Goal: Task Accomplishment & Management: Complete application form

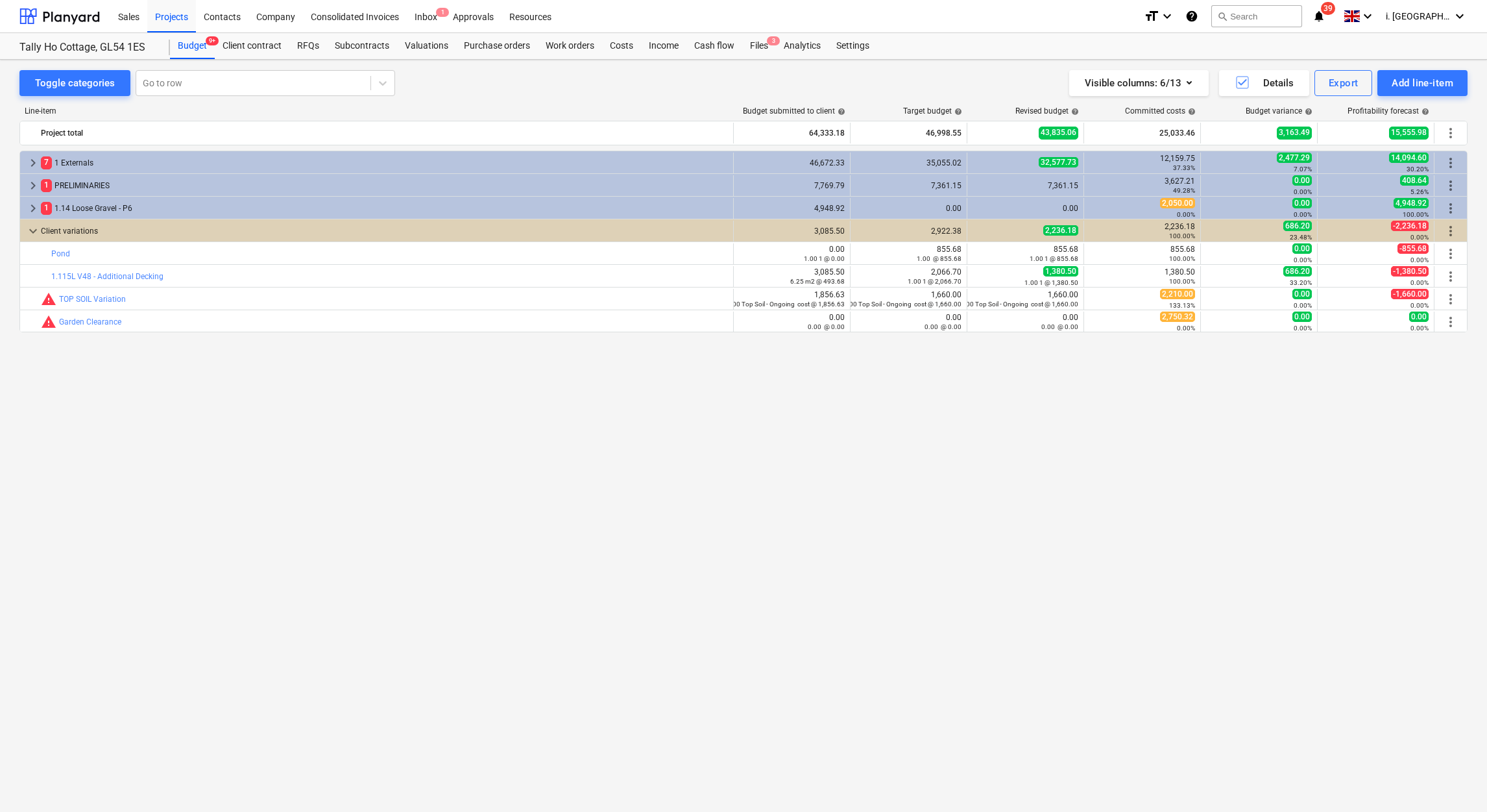
drag, startPoint x: 128, startPoint y: 15, endPoint x: 102, endPoint y: 31, distance: 30.5
click at [129, 15] on div "Sales" at bounding box center [129, 15] width 37 height 33
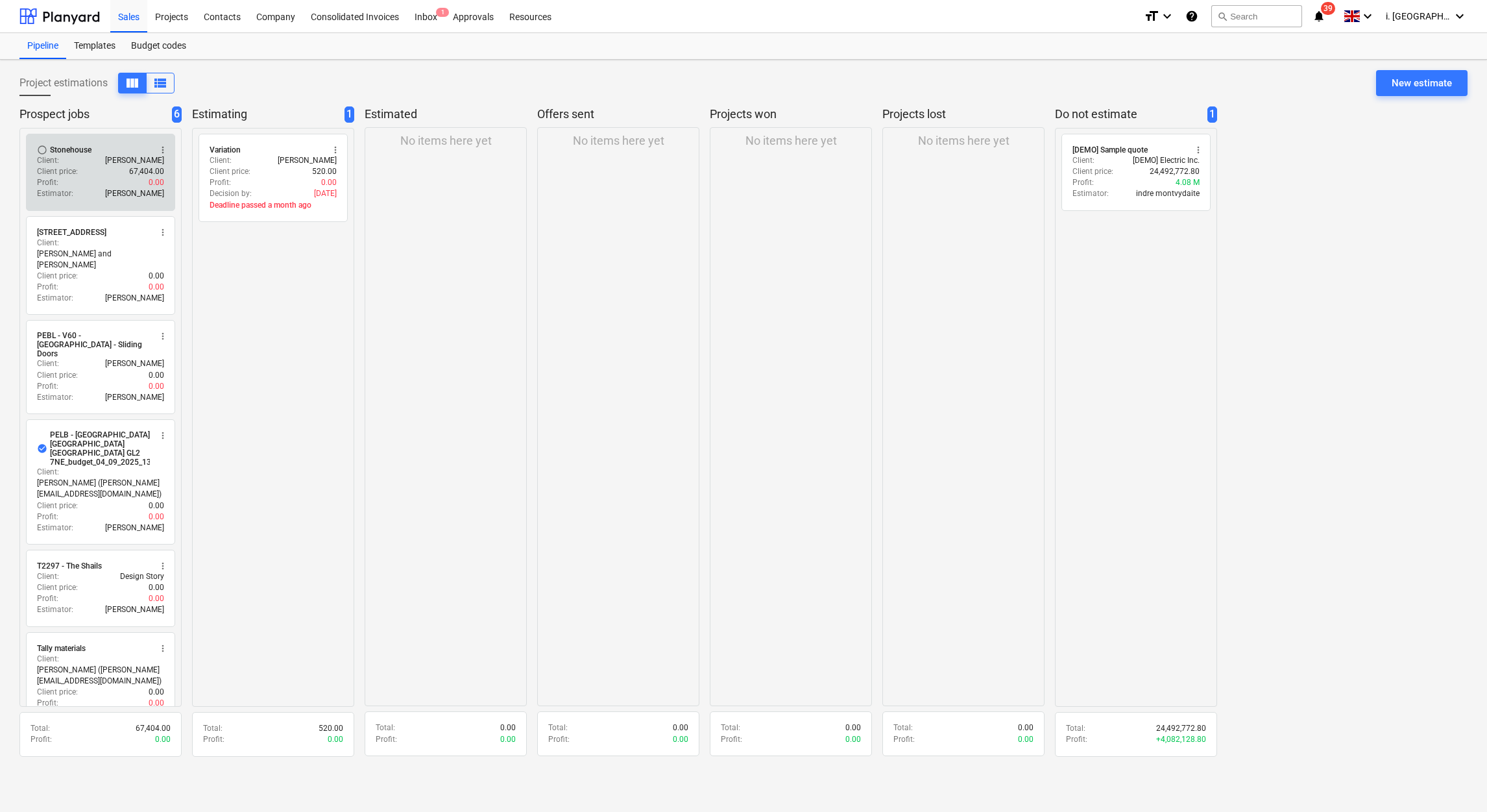
click at [98, 172] on div "Client price : 67,404.00" at bounding box center [101, 171] width 127 height 11
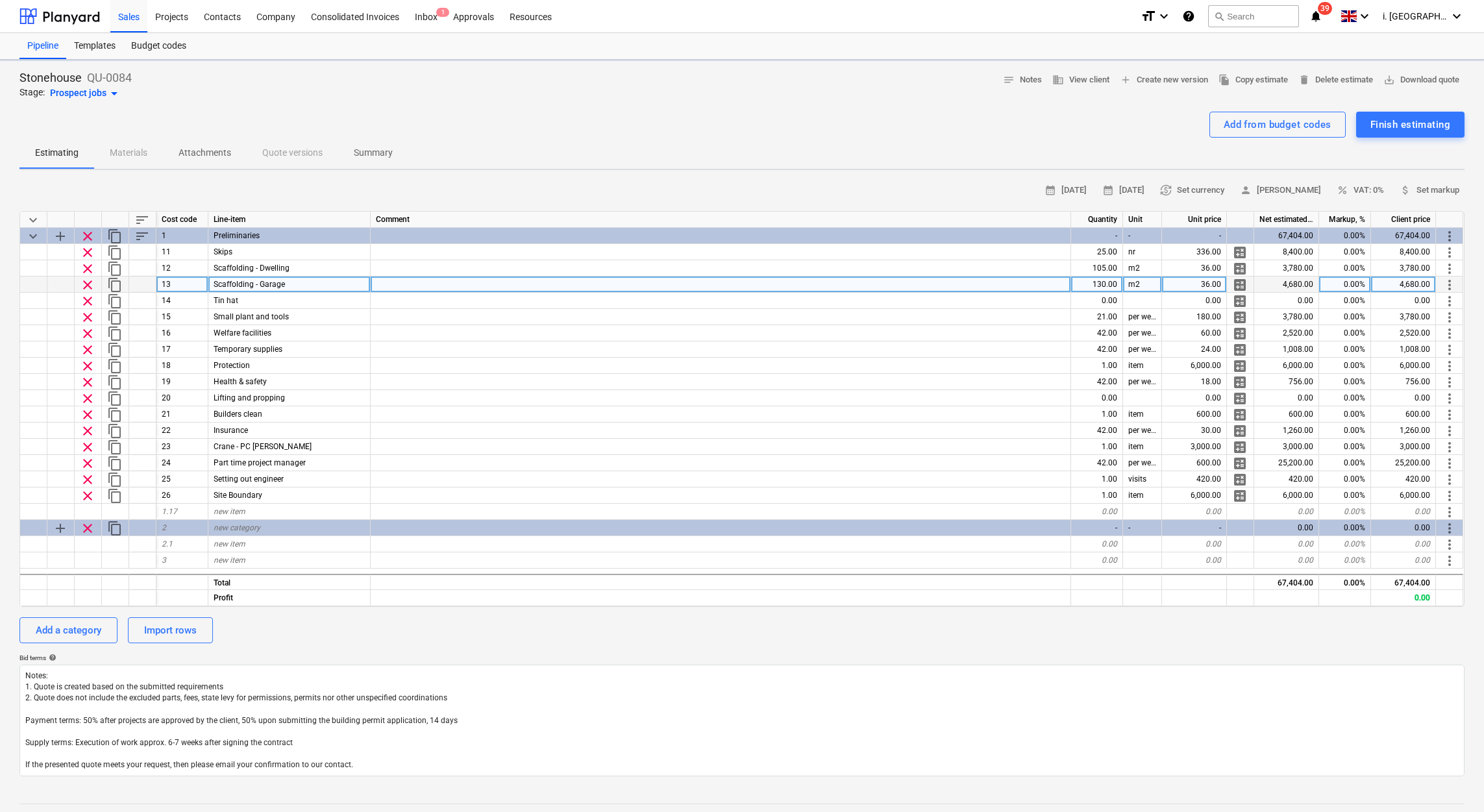
type textarea "x"
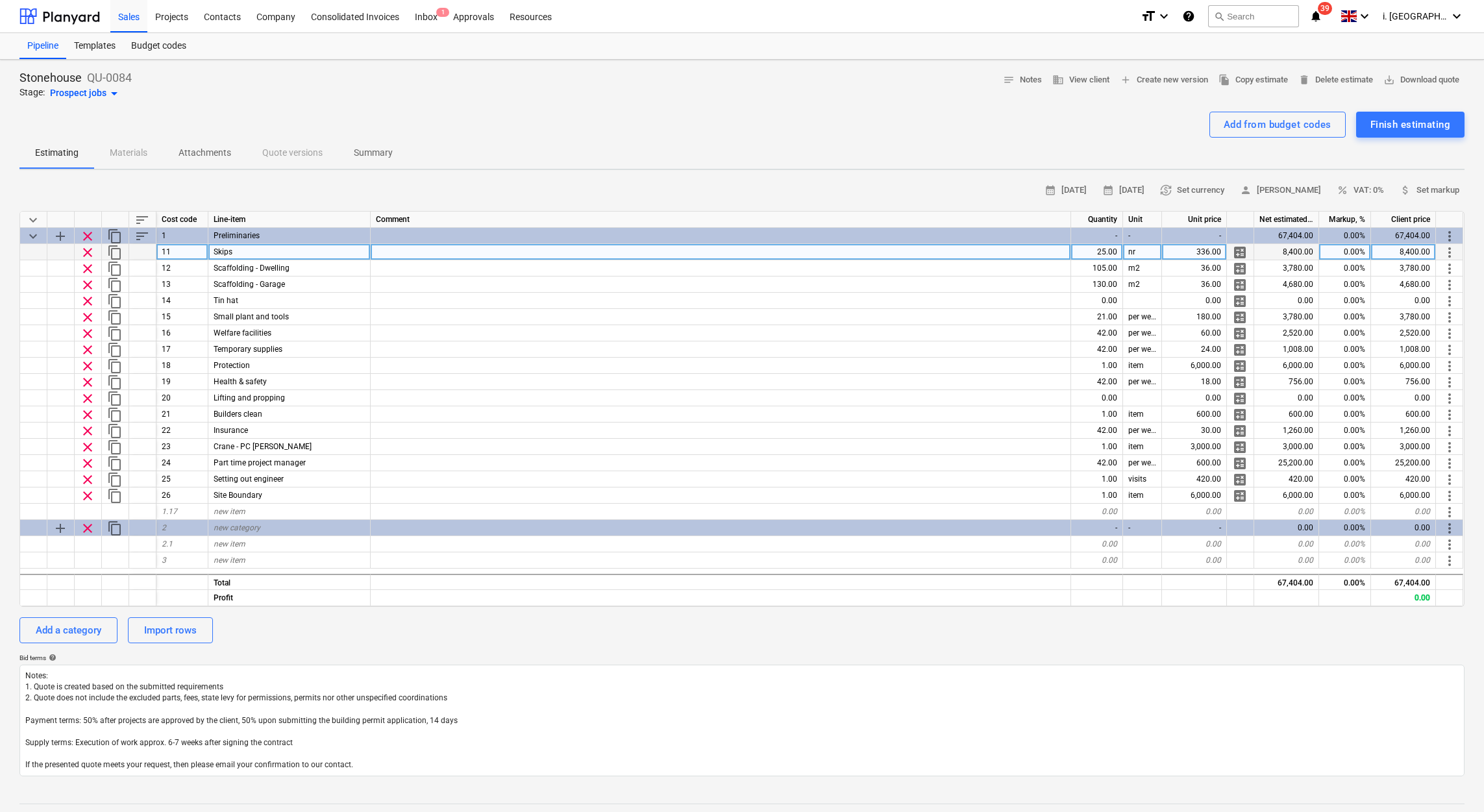
click at [1083, 249] on div "25.00" at bounding box center [1097, 252] width 52 height 16
type input "30"
type textarea "x"
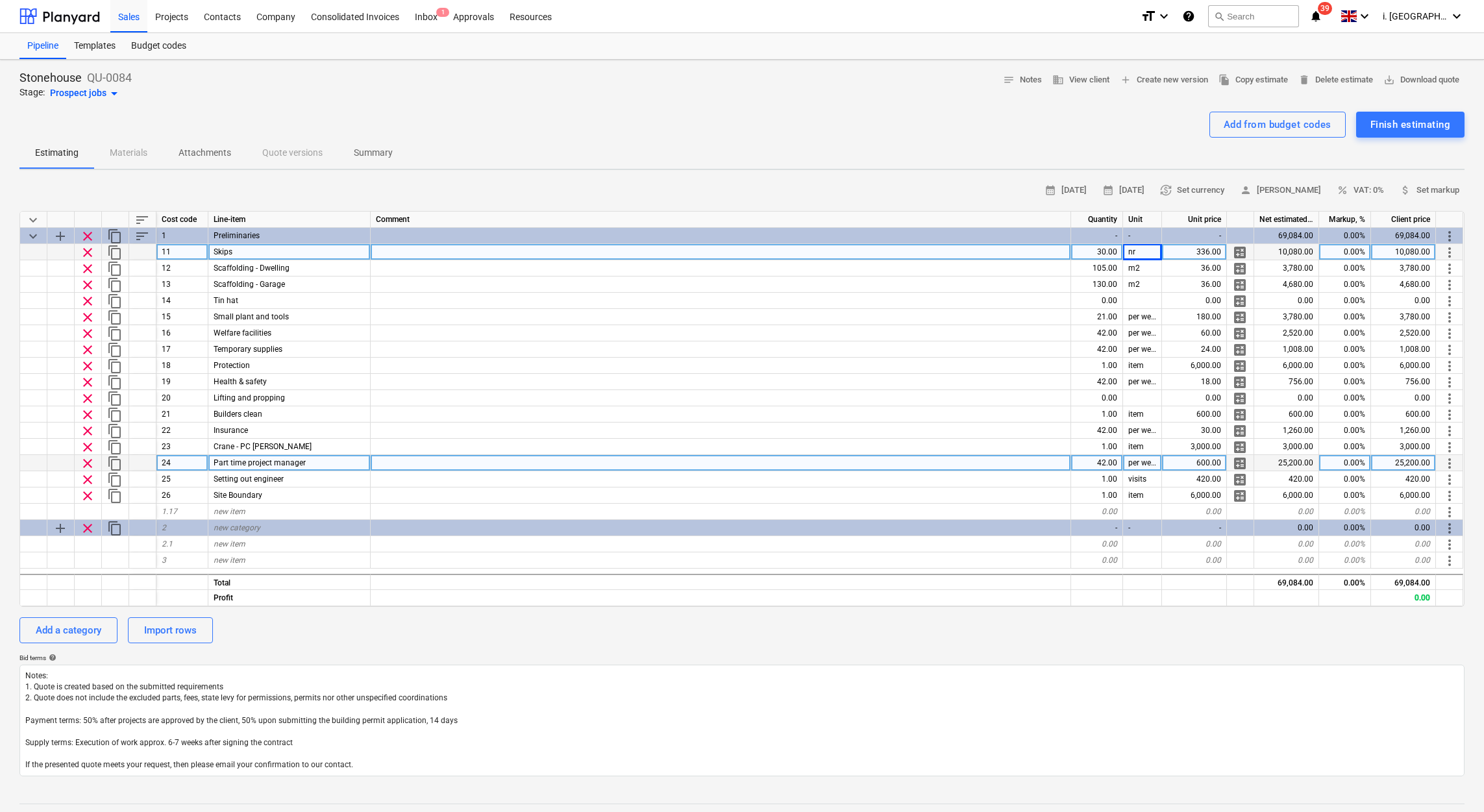
click at [1102, 461] on div "42.00" at bounding box center [1097, 463] width 52 height 16
click at [1193, 462] on div "600.00" at bounding box center [1195, 463] width 65 height 16
type input "650"
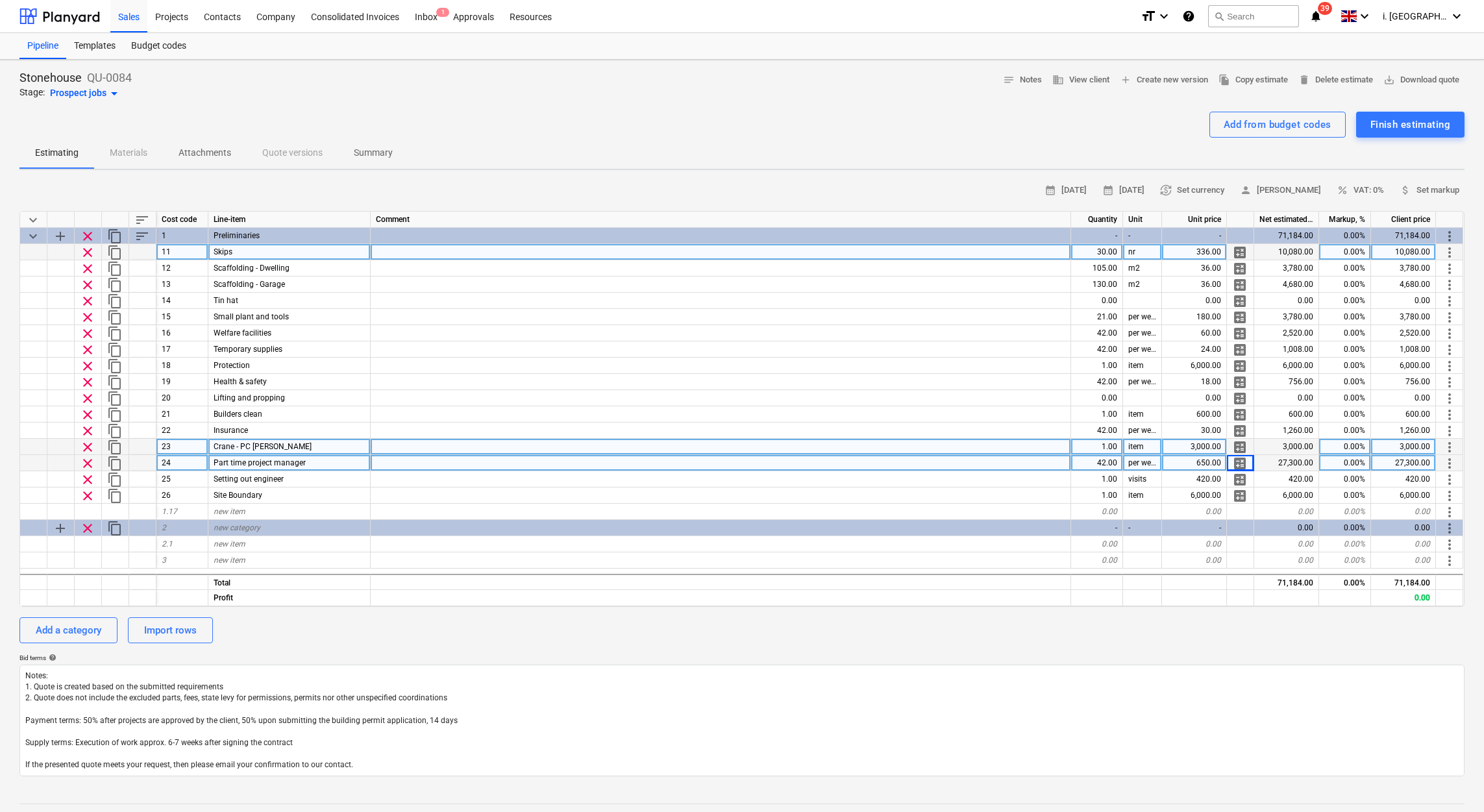
drag, startPoint x: 87, startPoint y: 447, endPoint x: 128, endPoint y: 447, distance: 41.0
click at [0, 0] on div "clear content_copy 23 Crane - PC Sum 1.00 item 3,000.00 calculate 3,000.00 0.00…" at bounding box center [0, 0] width 0 height 0
click at [1111, 447] on div "1.00" at bounding box center [1097, 447] width 52 height 16
click at [1140, 442] on div "item" at bounding box center [1142, 447] width 39 height 16
click at [81, 448] on span "clear" at bounding box center [87, 447] width 15 height 15
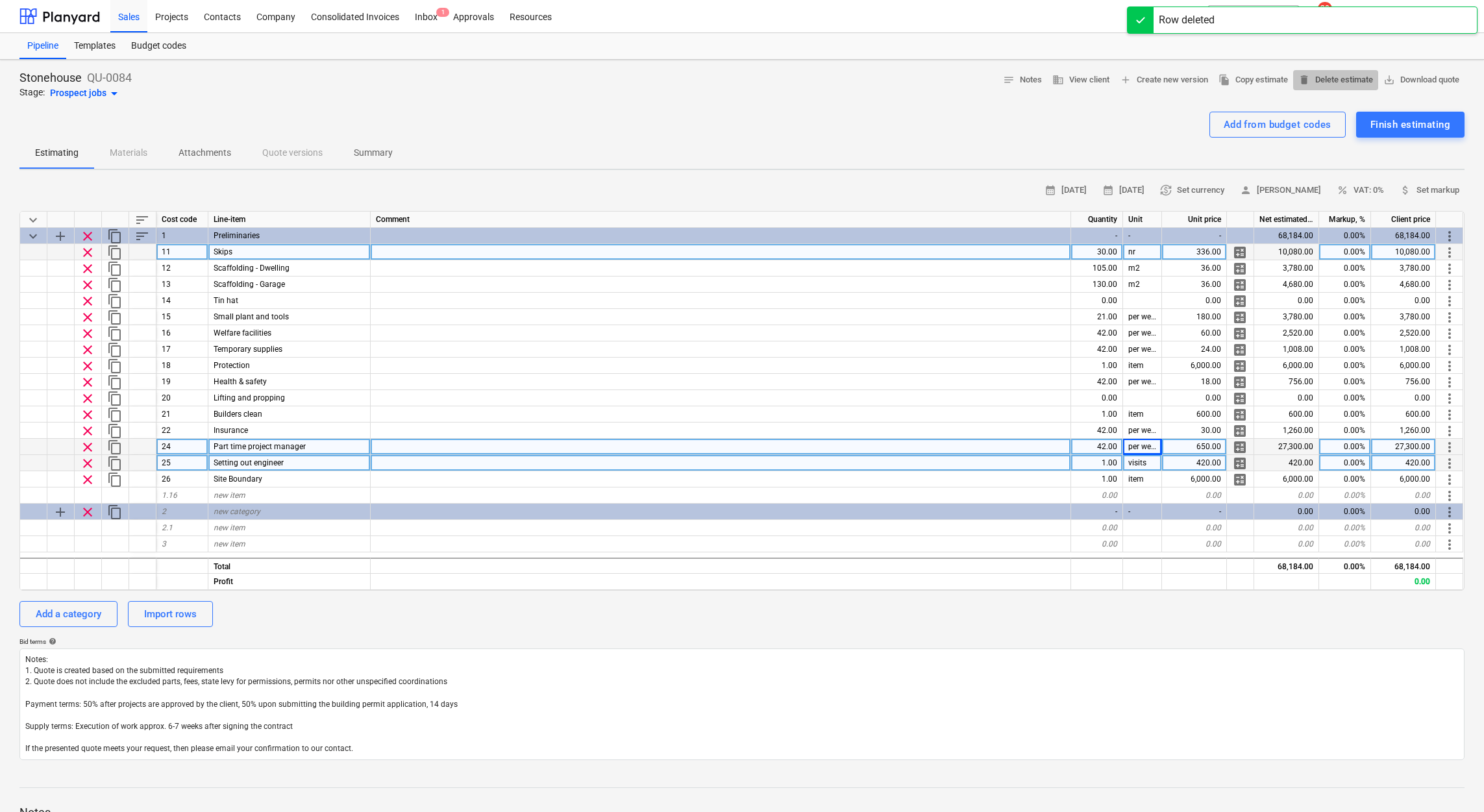
click at [1339, 78] on span "delete Delete estimate" at bounding box center [1336, 80] width 75 height 15
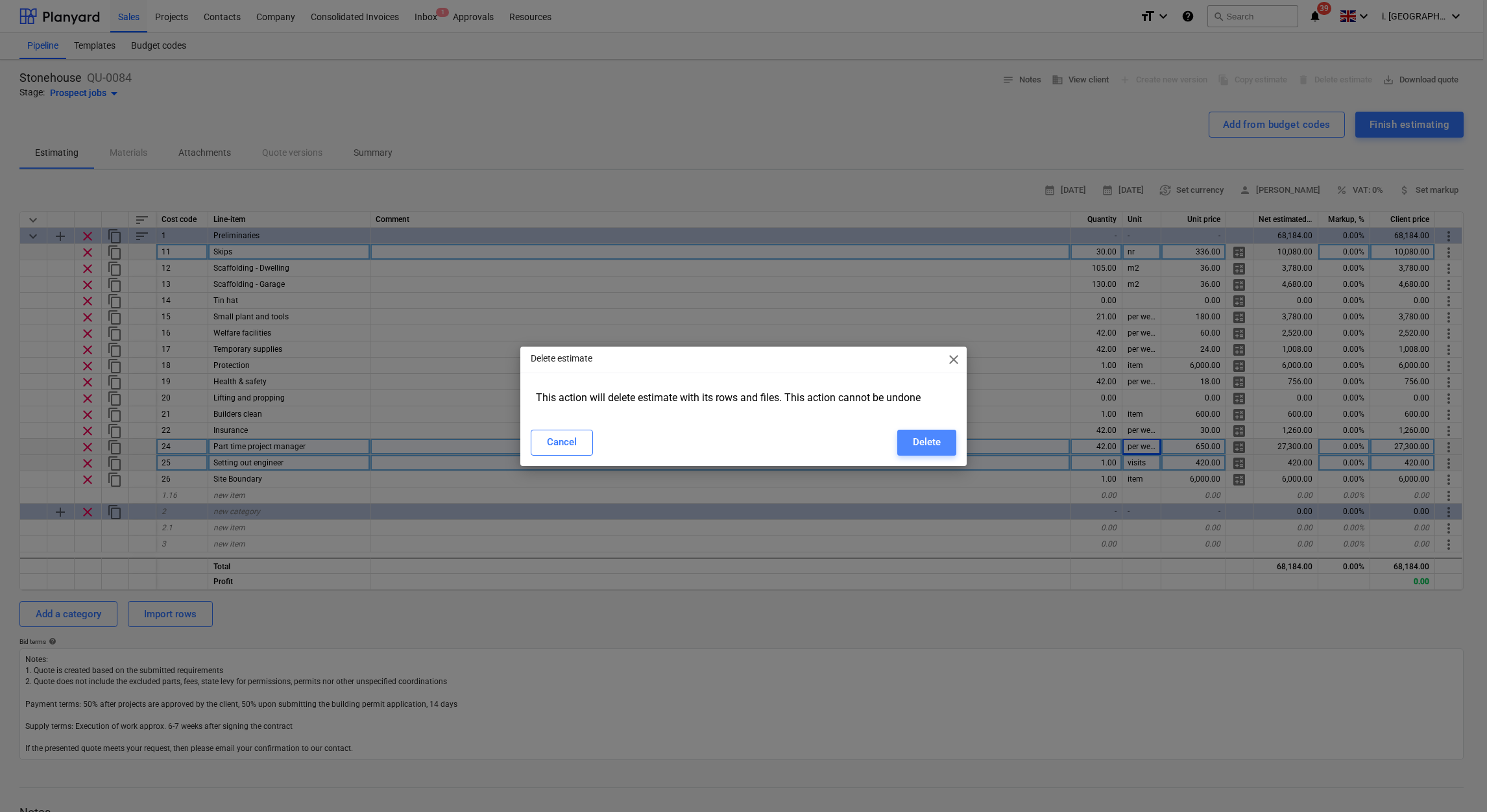
click at [922, 439] on div "Delete" at bounding box center [927, 442] width 28 height 17
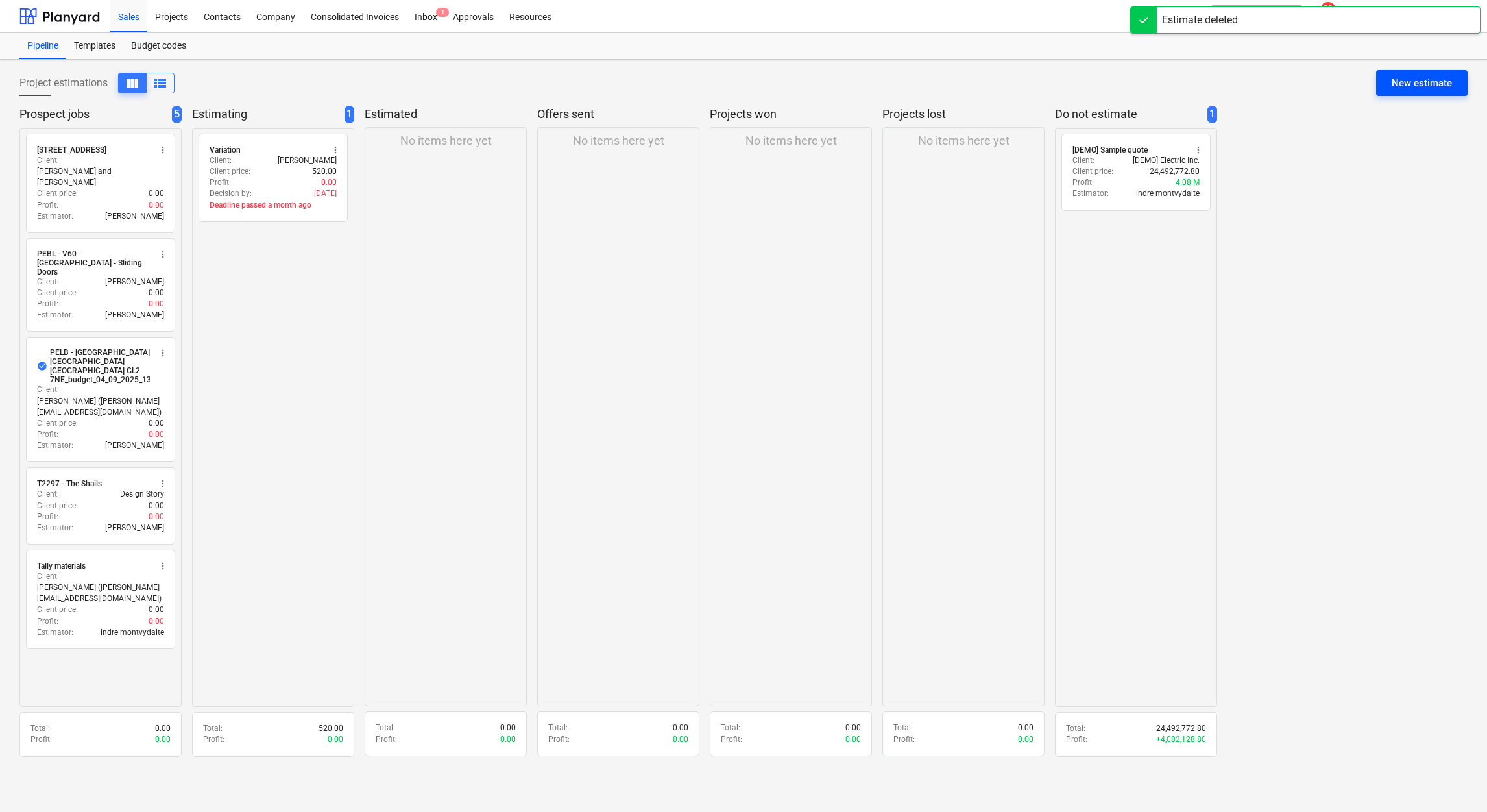
click at [1430, 78] on div "New estimate" at bounding box center [1422, 83] width 60 height 17
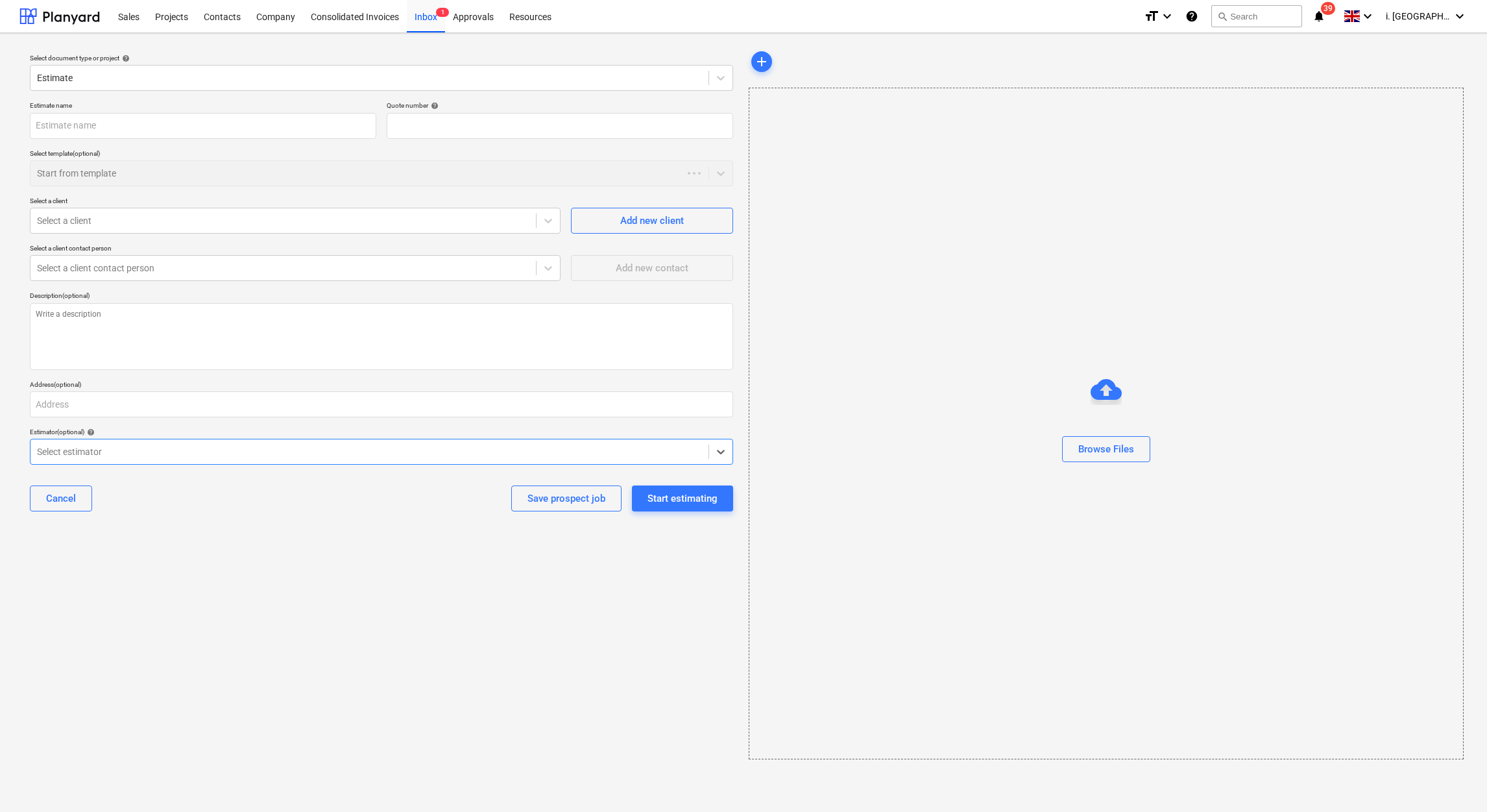
type textarea "x"
type input "QU-0088"
type textarea "x"
click at [199, 190] on div "Estimate name Quote number help QU-0088 Select template (optional) Start from t…" at bounding box center [381, 311] width 714 height 431
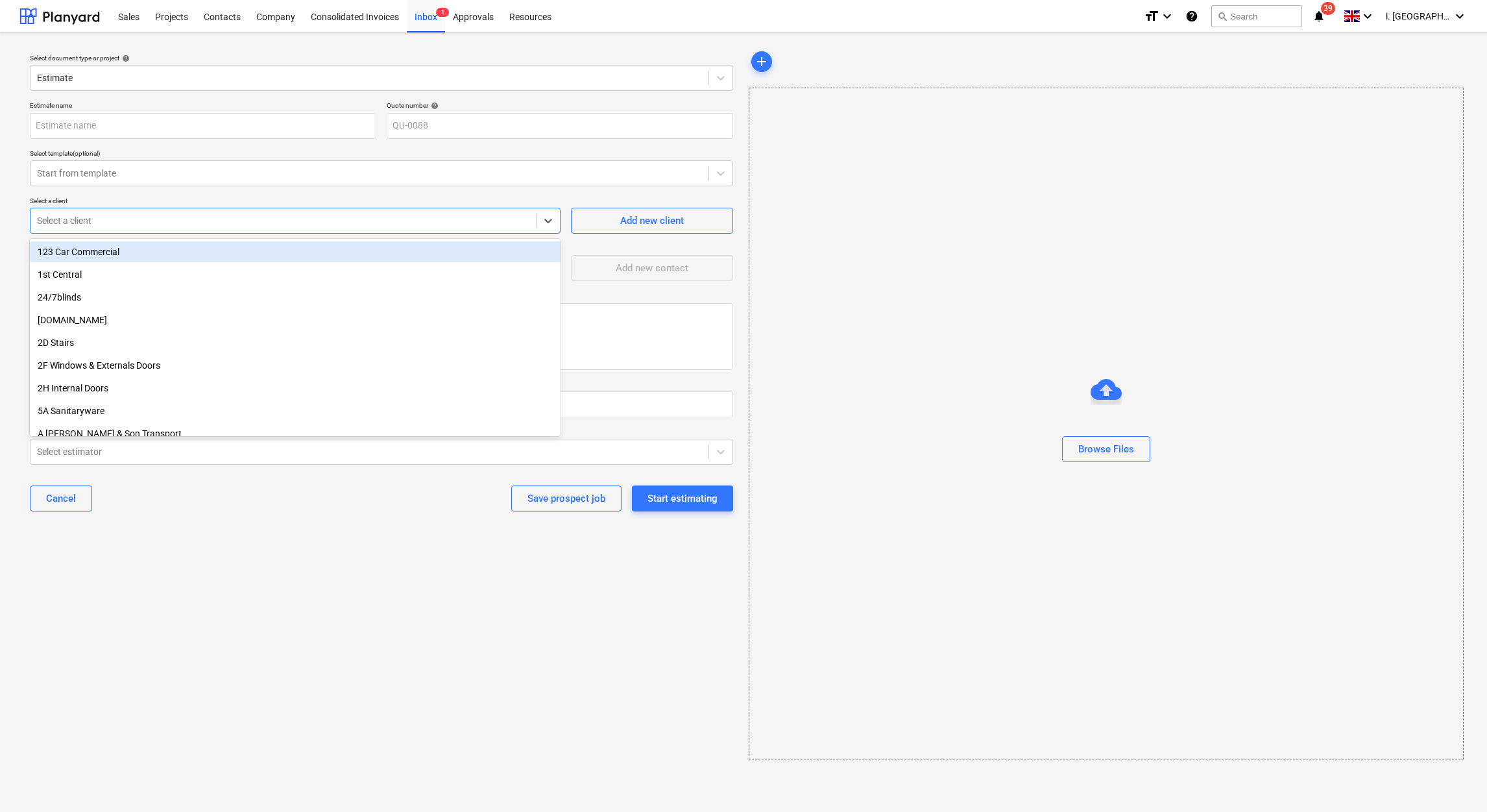
click at [207, 217] on div at bounding box center [283, 220] width 493 height 13
type input "s"
type textarea "x"
click at [119, 170] on div at bounding box center [370, 174] width 665 height 13
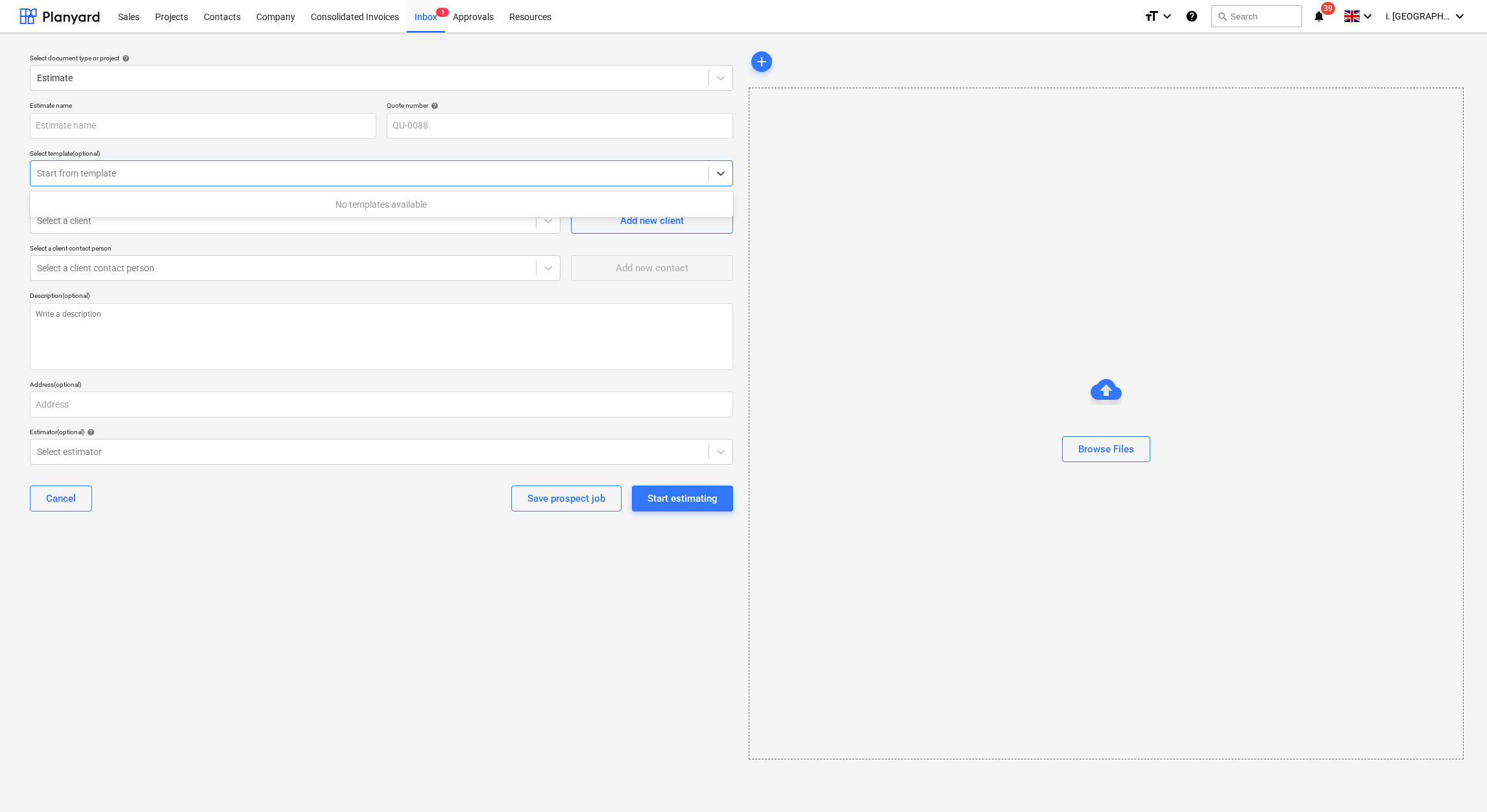
click at [127, 176] on div at bounding box center [370, 174] width 665 height 13
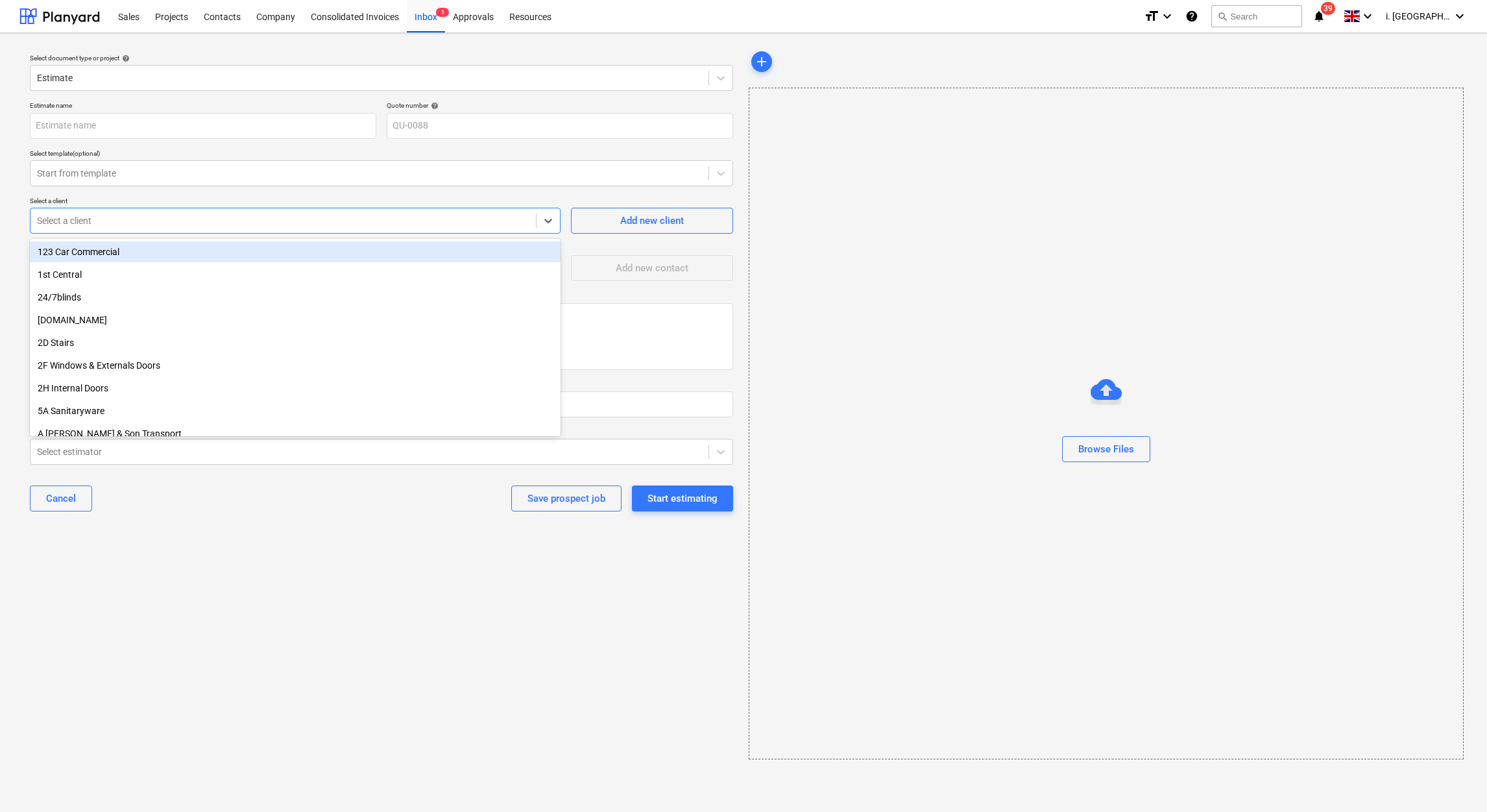
click at [125, 223] on div at bounding box center [283, 220] width 493 height 13
type input "j"
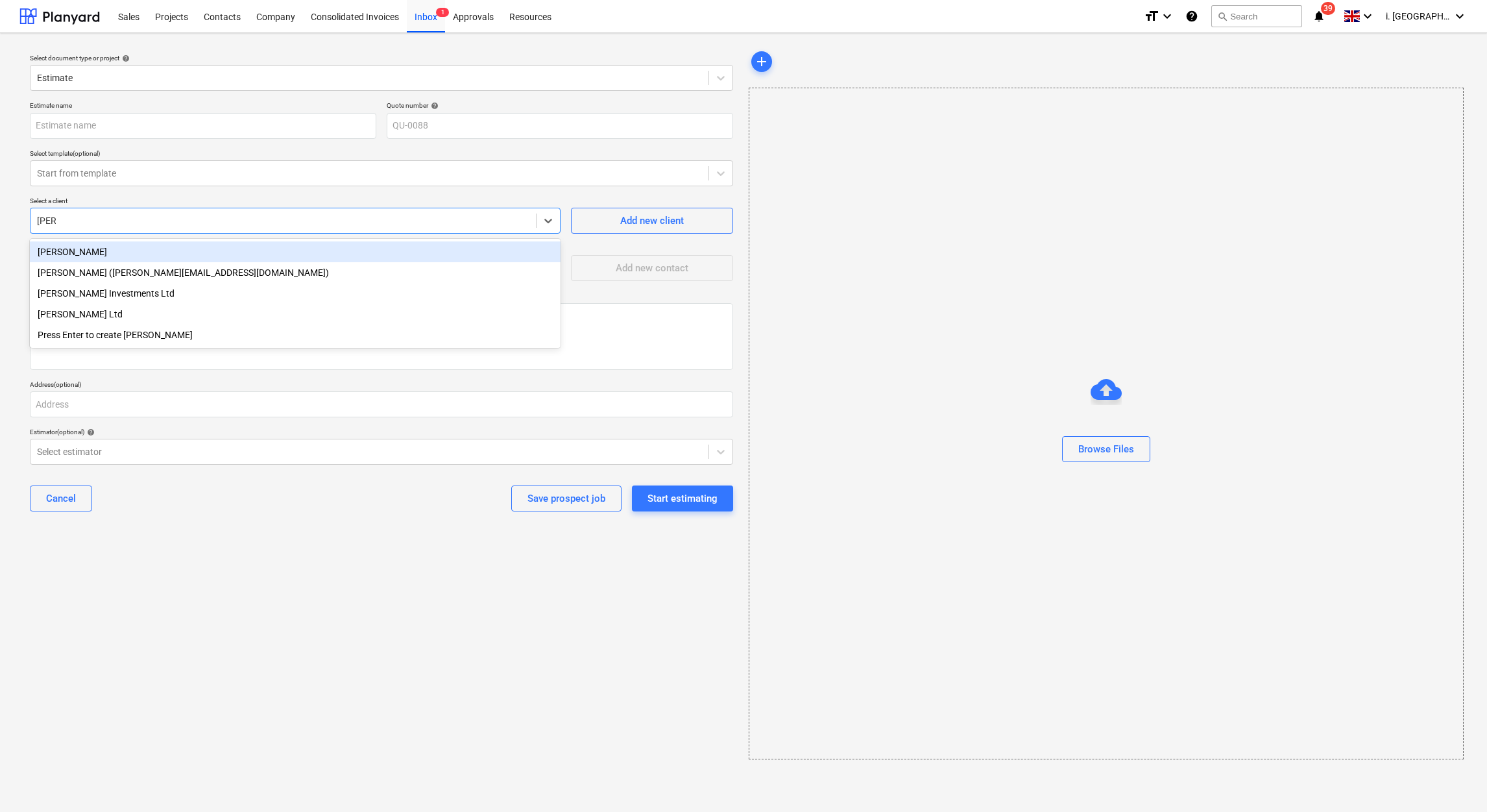
type input "[PERSON_NAME]"
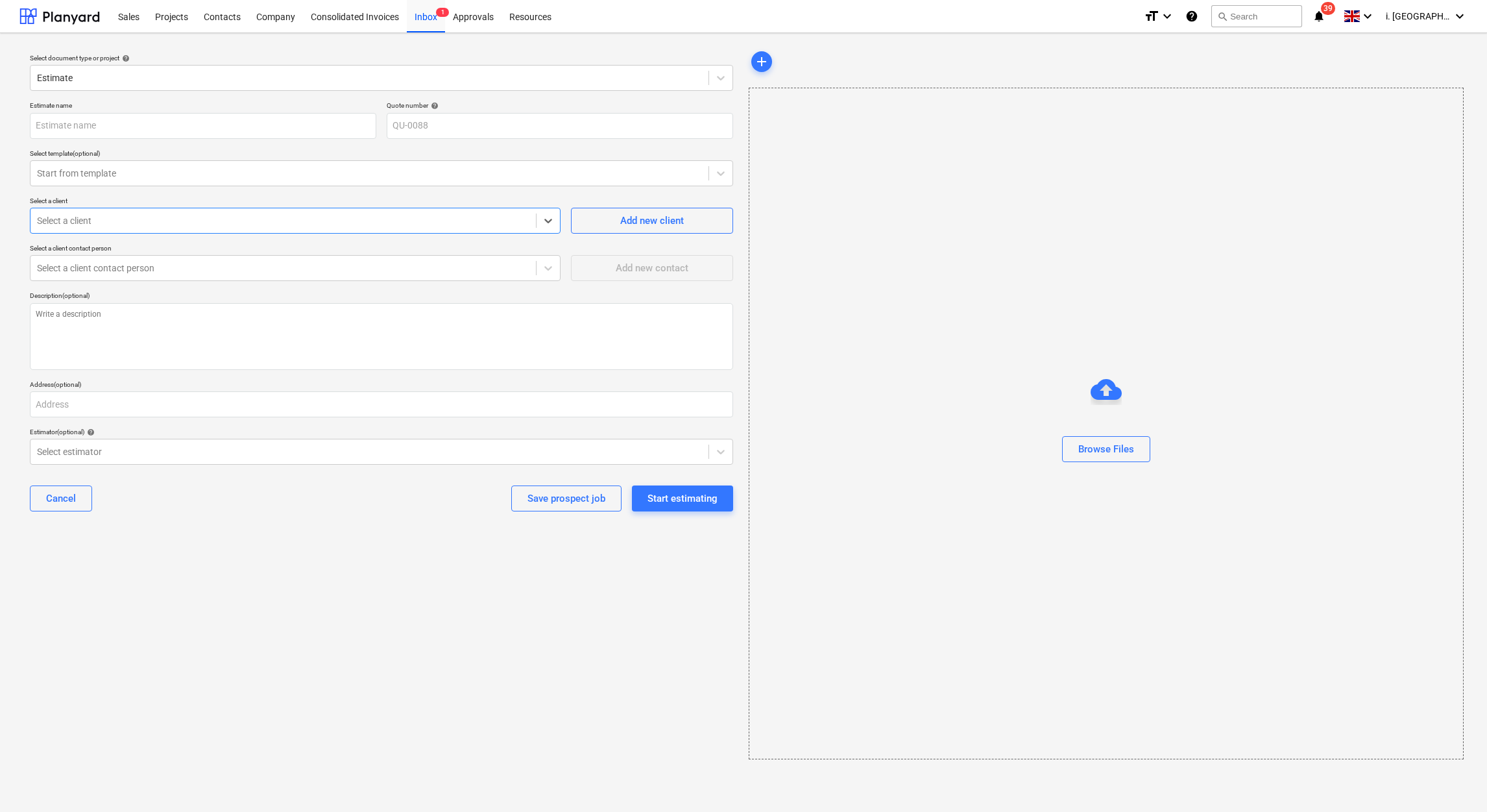
drag, startPoint x: -4, startPoint y: 226, endPoint x: 41, endPoint y: 219, distance: 45.5
click at [0, 219] on html "Sales Projects Contacts Company Consolidated Invoices Inbox 1 Approvals Resourc…" at bounding box center [743, 406] width 1487 height 812
type textarea "x"
click at [238, 223] on div at bounding box center [283, 220] width 493 height 13
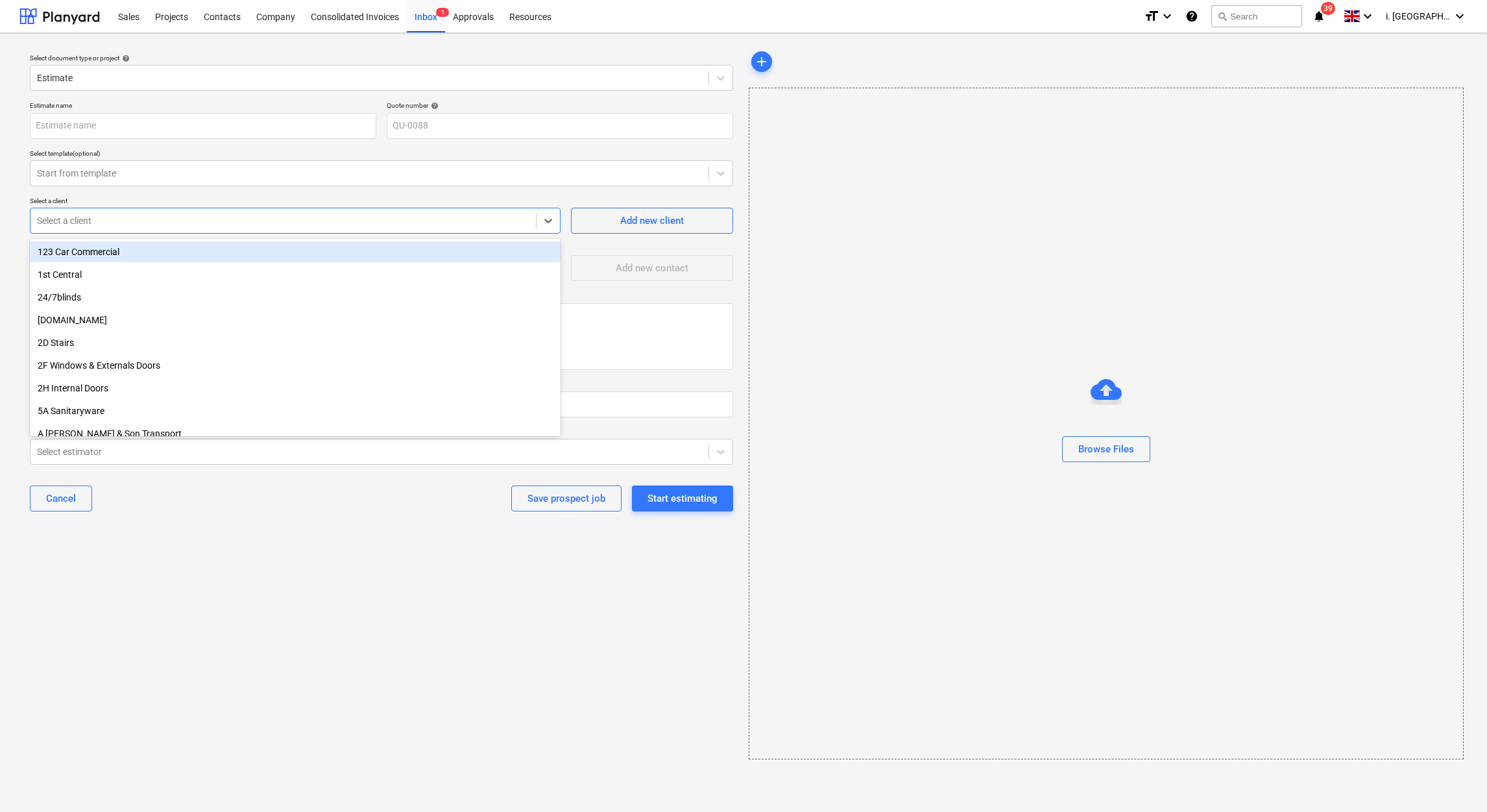
paste input "Stonehouse, [GEOGRAPHIC_DATA]"
type input "Stonehouse, [GEOGRAPHIC_DATA]"
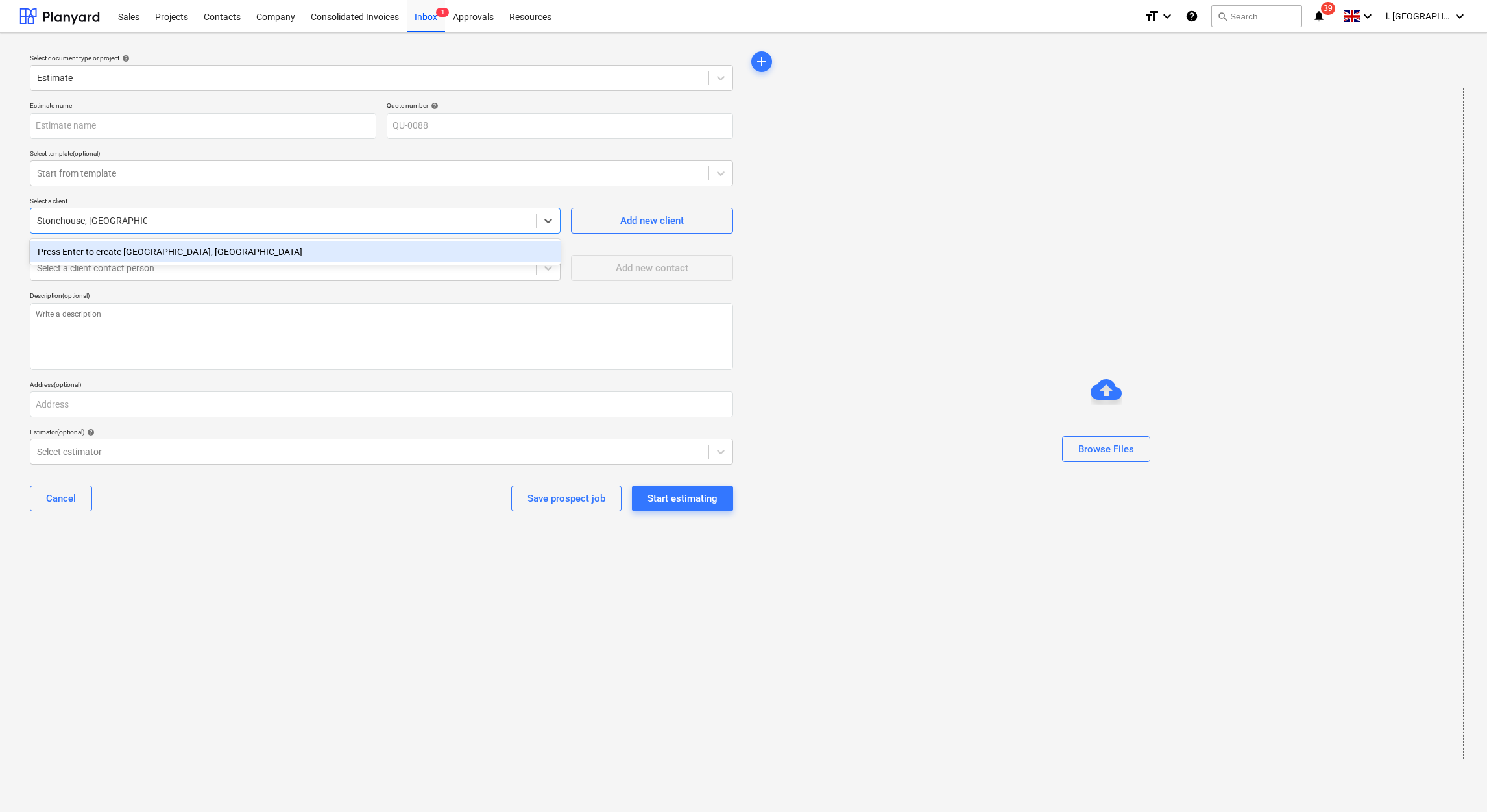
click at [294, 252] on div "Press Enter to create [GEOGRAPHIC_DATA], [GEOGRAPHIC_DATA]" at bounding box center [295, 252] width 531 height 21
type textarea "x"
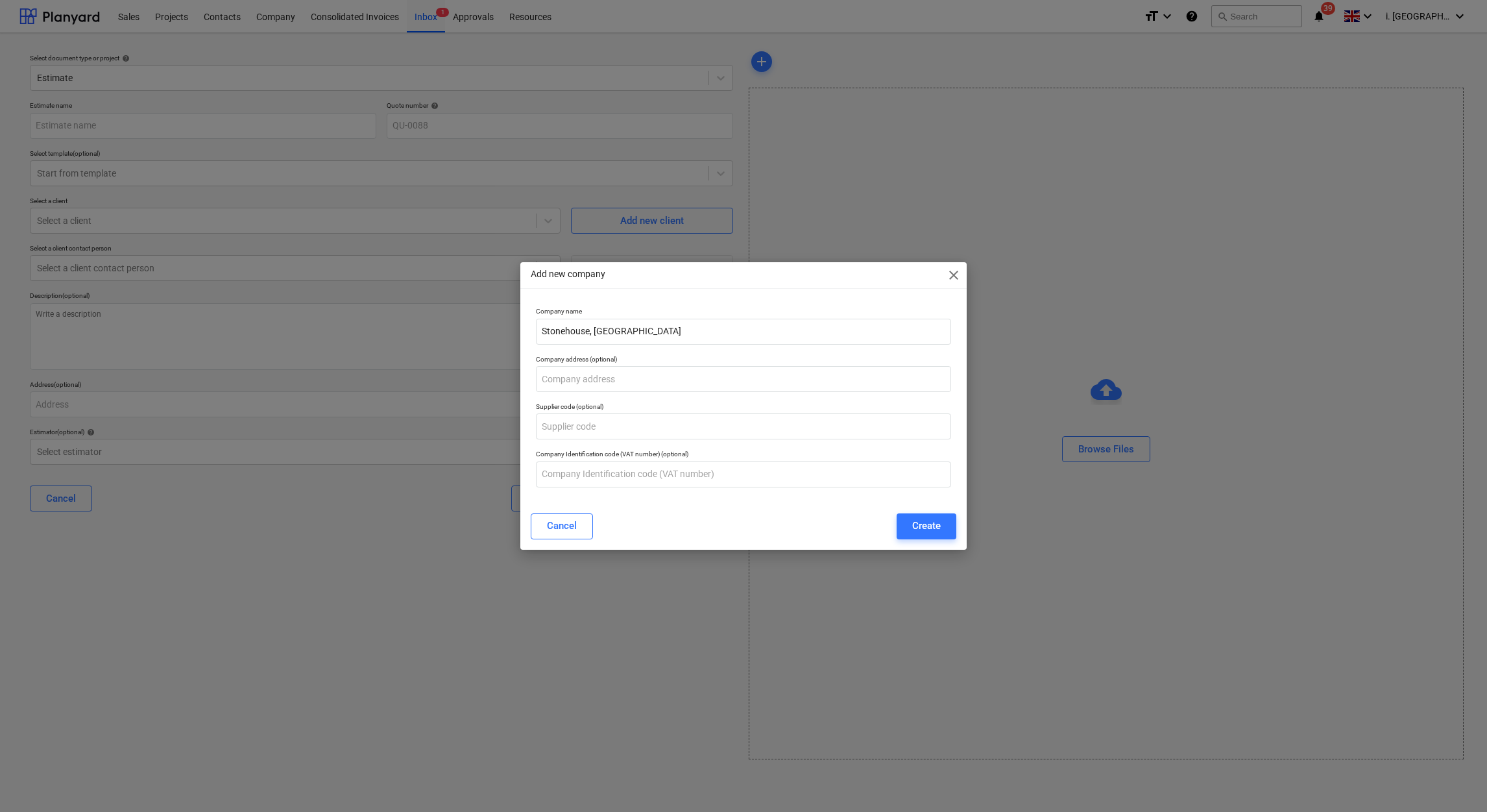
drag, startPoint x: 917, startPoint y: 524, endPoint x: 824, endPoint y: 272, distance: 268.6
click at [734, 354] on div "Add new company close Company name [GEOGRAPHIC_DATA], Westmancote Company addre…" at bounding box center [744, 406] width 447 height 287
click at [947, 280] on div "Add new company close" at bounding box center [744, 275] width 447 height 26
click at [967, 287] on div "Add new company close Company name [GEOGRAPHIC_DATA], Westmancote Company addre…" at bounding box center [743, 406] width 1487 height 812
type textarea "x"
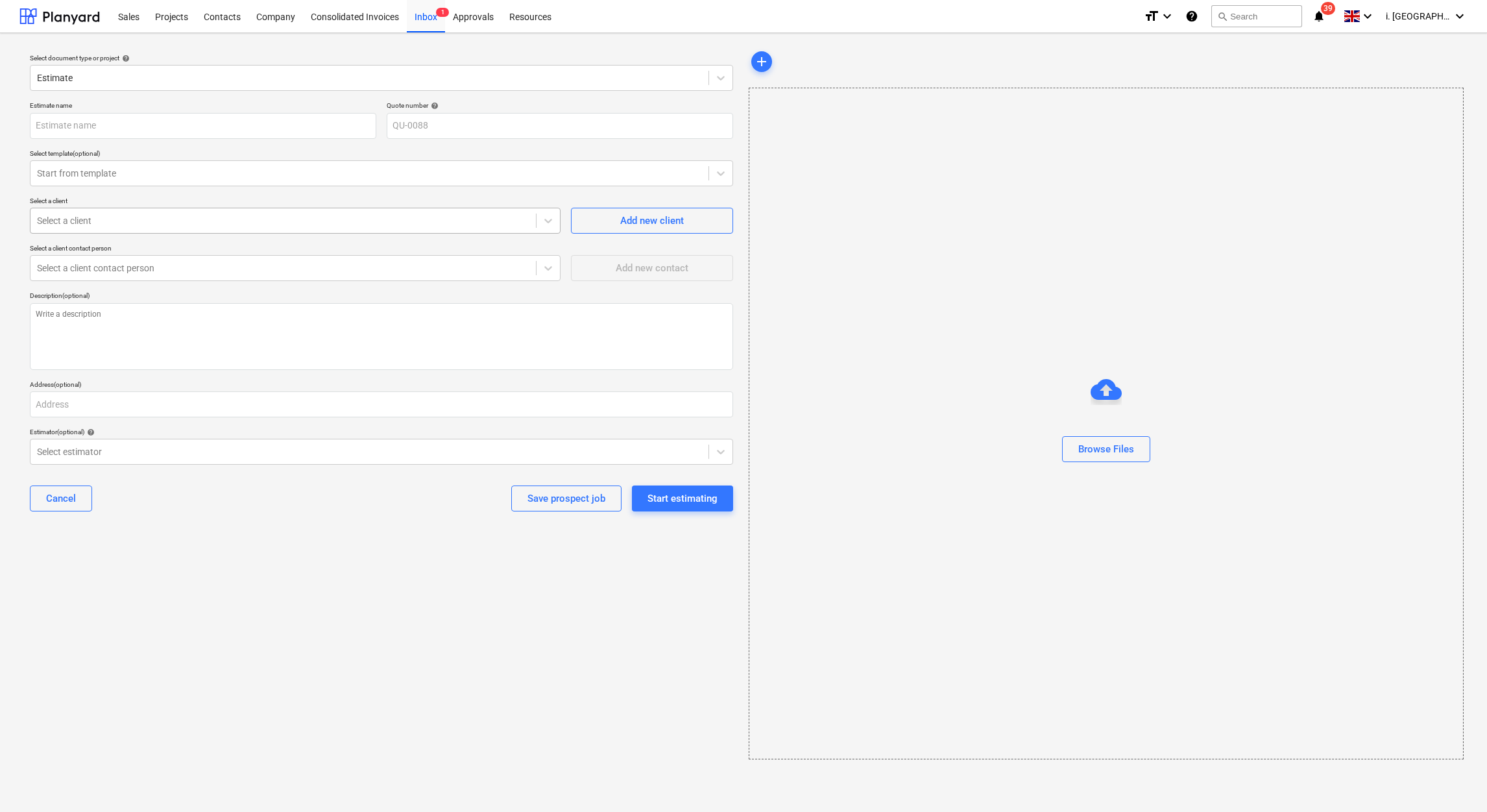
click at [179, 215] on div at bounding box center [283, 220] width 493 height 13
click at [179, 217] on div at bounding box center [283, 220] width 493 height 13
paste input "Stonehouse, [GEOGRAPHIC_DATA]"
type input "Stonehouse, [GEOGRAPHIC_DATA]"
click at [198, 254] on div "Press Enter to create [GEOGRAPHIC_DATA], [GEOGRAPHIC_DATA]" at bounding box center [295, 252] width 531 height 21
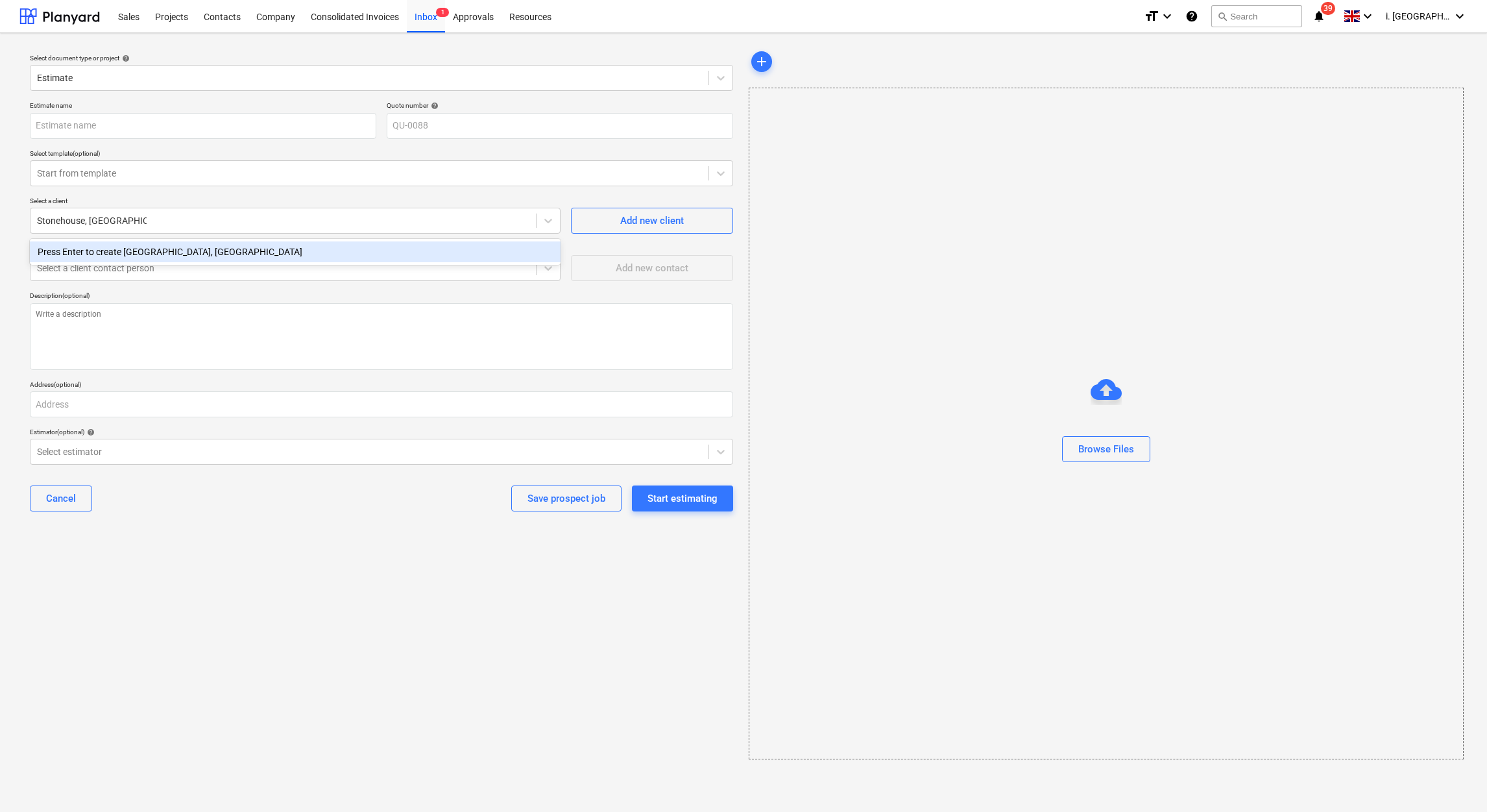
type textarea "x"
